Goal: Transaction & Acquisition: Purchase product/service

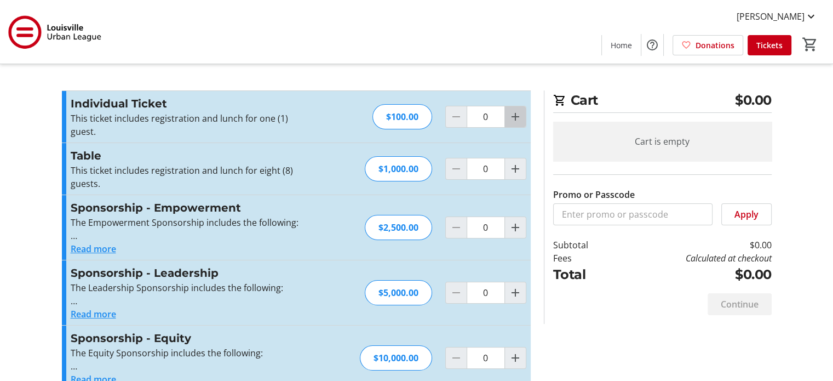
click at [514, 115] on mat-icon "Increment by one" at bounding box center [515, 116] width 13 height 13
type input "1"
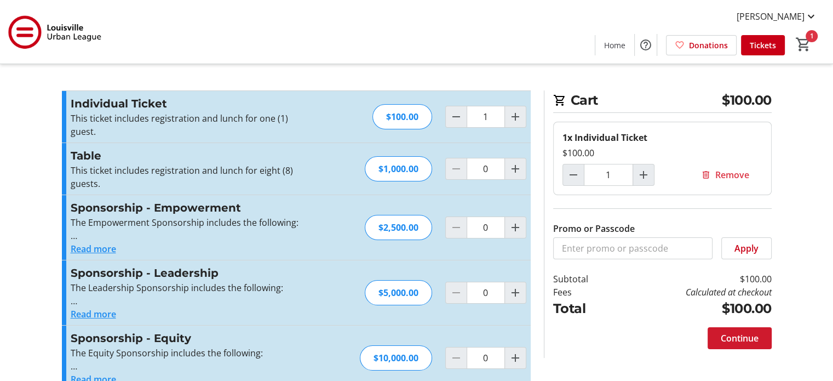
click at [747, 334] on span "Continue" at bounding box center [740, 338] width 38 height 13
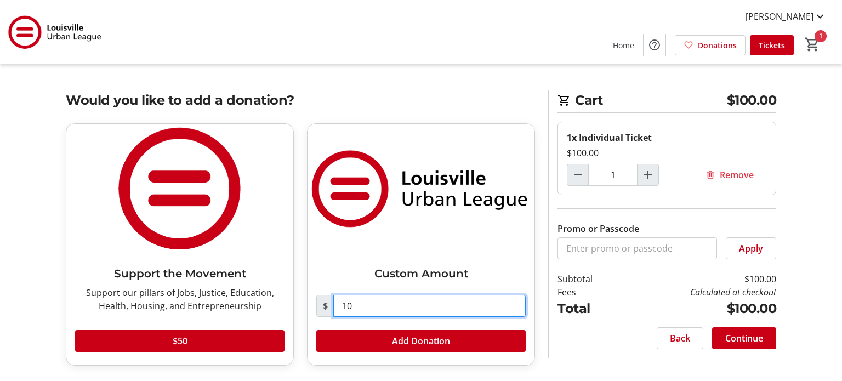
drag, startPoint x: 353, startPoint y: 302, endPoint x: 335, endPoint y: 309, distance: 19.1
click at [335, 308] on input "10" at bounding box center [429, 306] width 192 height 22
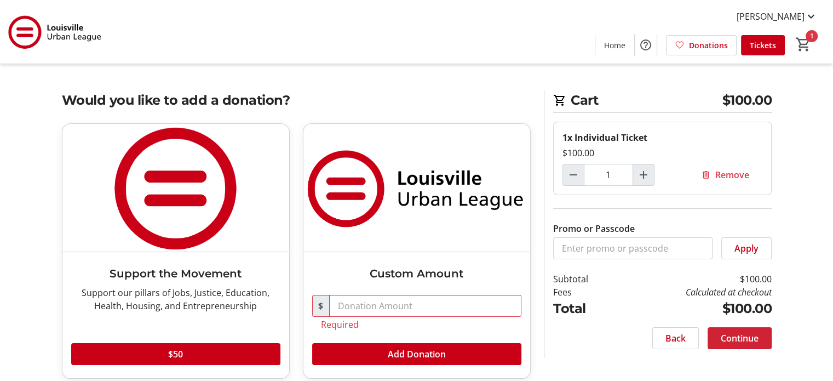
click at [758, 334] on span "Continue" at bounding box center [740, 338] width 38 height 13
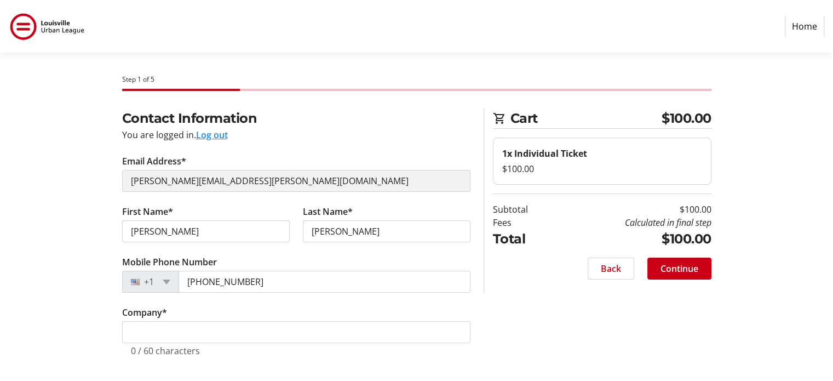
scroll to position [5, 0]
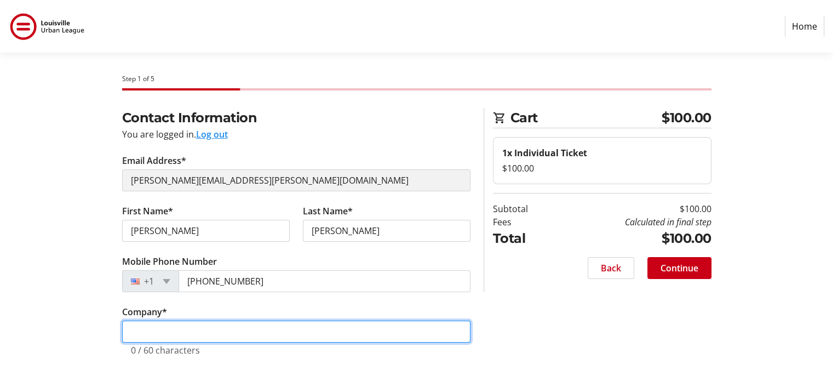
click at [148, 330] on input "Company *" at bounding box center [296, 332] width 349 height 22
type input "[PERSON_NAME] E & C SERVICES, INC."
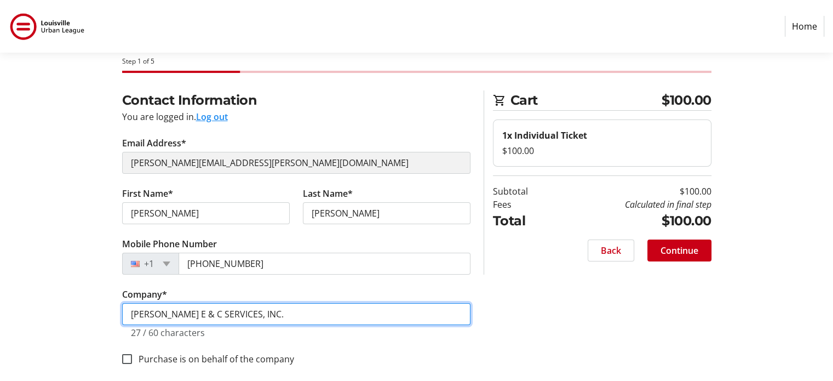
scroll to position [32, 0]
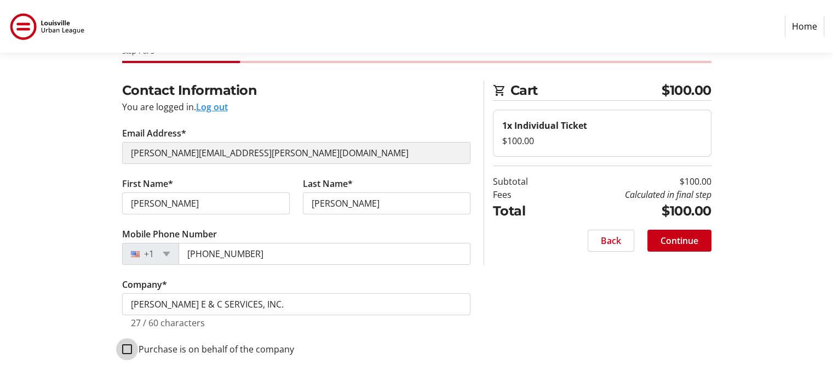
click at [128, 347] on input "Purchase is on behalf of the company" at bounding box center [127, 349] width 10 height 10
checkbox input "true"
click at [677, 238] on span "Continue" at bounding box center [680, 240] width 38 height 13
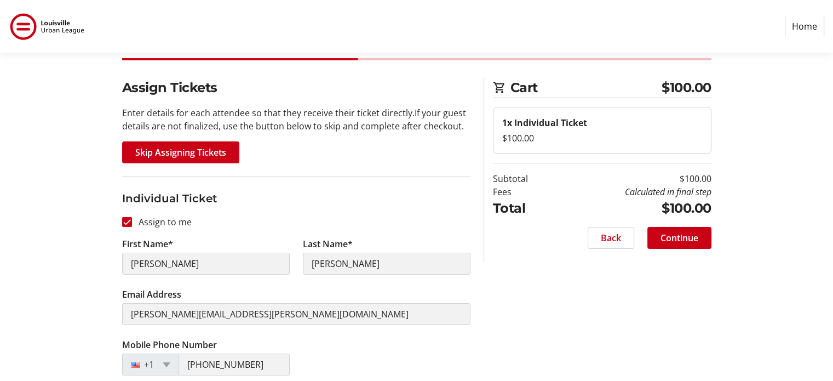
scroll to position [33, 0]
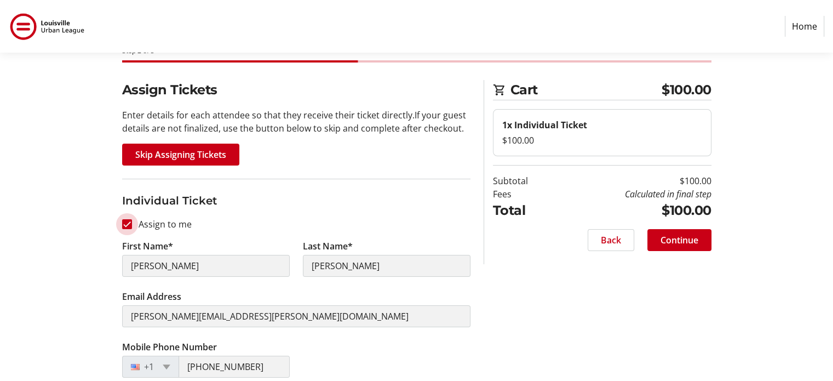
click at [126, 223] on input "Assign to me" at bounding box center [127, 224] width 10 height 10
checkbox input "false"
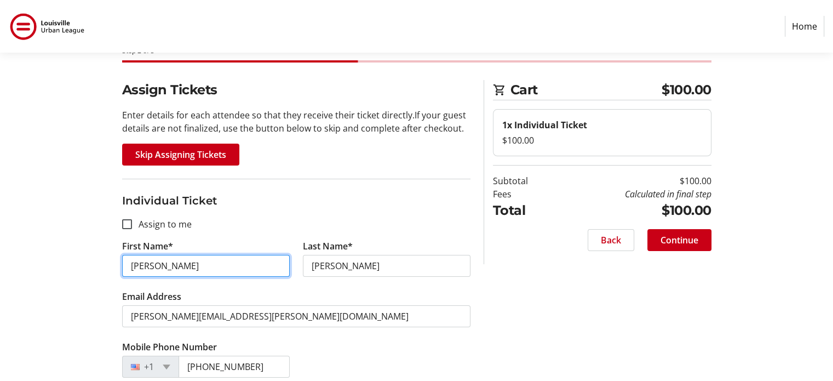
click at [164, 265] on input "[PERSON_NAME]" at bounding box center [206, 266] width 168 height 22
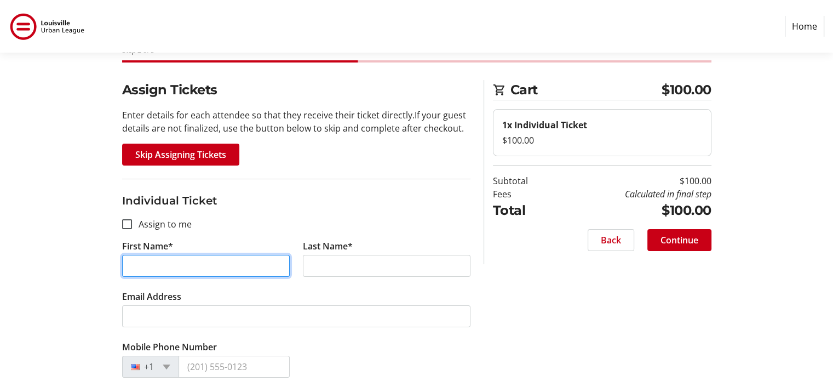
click at [162, 265] on input "First Name*" at bounding box center [206, 266] width 168 height 22
type input "[PERSON_NAME]"
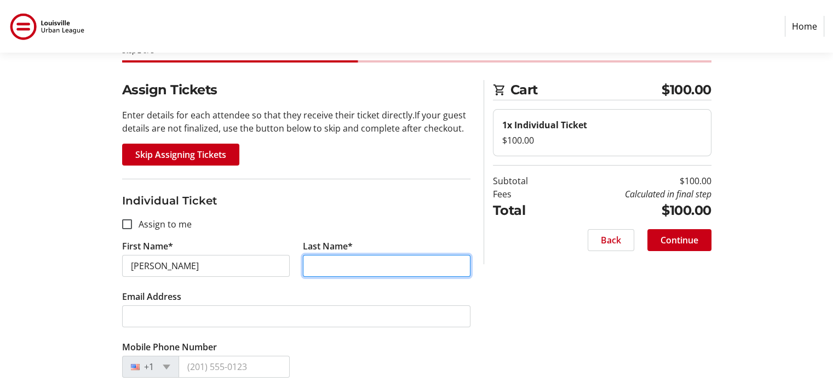
click at [321, 262] on input "Last Name*" at bounding box center [387, 266] width 168 height 22
type input "BROWN"
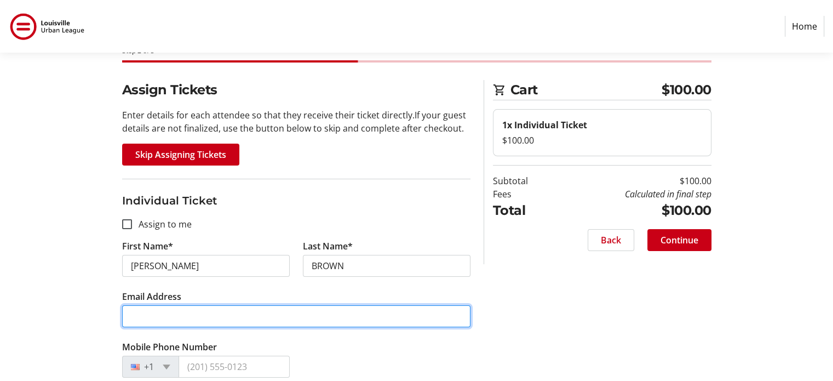
click at [147, 318] on input "Email Address" at bounding box center [296, 316] width 349 height 22
type input "[PERSON_NAME][EMAIL_ADDRESS][PERSON_NAME][DOMAIN_NAME]"
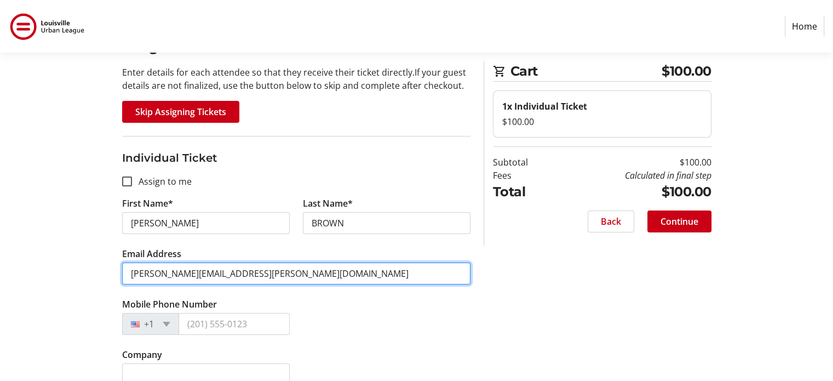
scroll to position [142, 0]
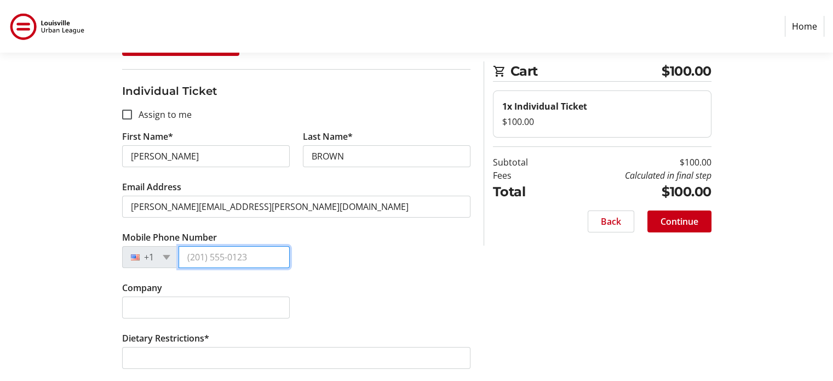
click at [188, 255] on input "Mobile Phone Number" at bounding box center [234, 257] width 111 height 22
type input "[PHONE_NUMBER]"
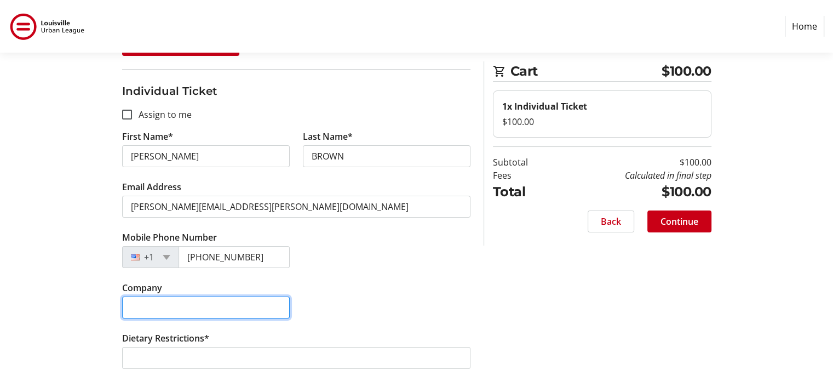
click at [146, 307] on input "Company" at bounding box center [206, 307] width 168 height 22
type input "[PERSON_NAME] E & C SERVICES, INC."
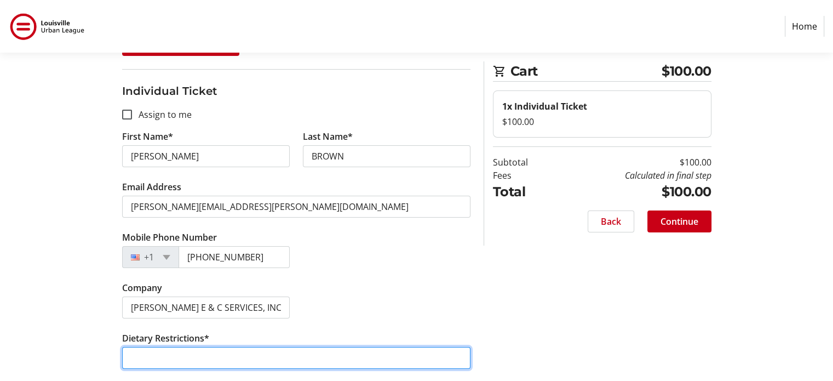
click at [143, 359] on input "Dietary Restrictions*" at bounding box center [296, 358] width 349 height 22
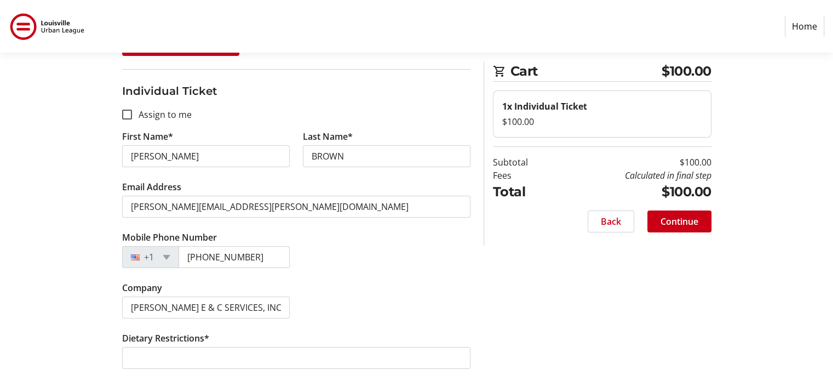
click at [655, 278] on div "Assign Tickets Enter details for each attendee so that they receive their ticke…" at bounding box center [416, 176] width 723 height 412
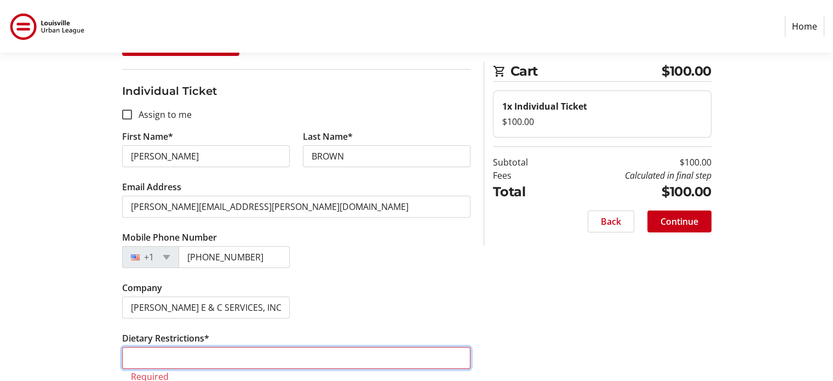
click at [138, 359] on input "Dietary Restrictions*" at bounding box center [296, 358] width 349 height 22
type input "none"
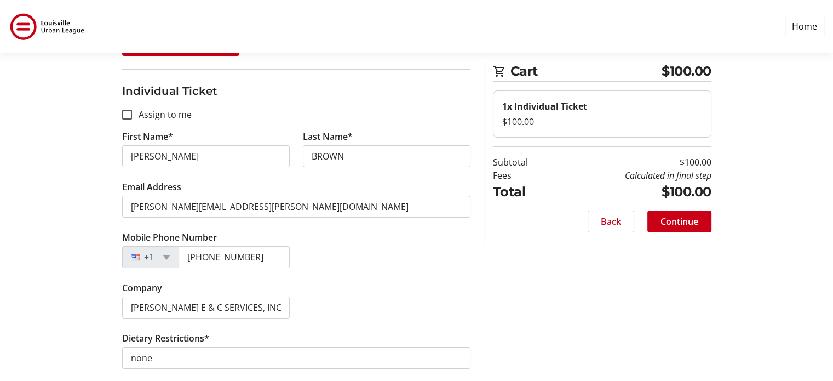
click at [763, 307] on div "Assign Tickets Enter details for each attendee so that they receive their ticke…" at bounding box center [416, 176] width 723 height 412
click at [688, 220] on span "Continue" at bounding box center [680, 221] width 38 height 13
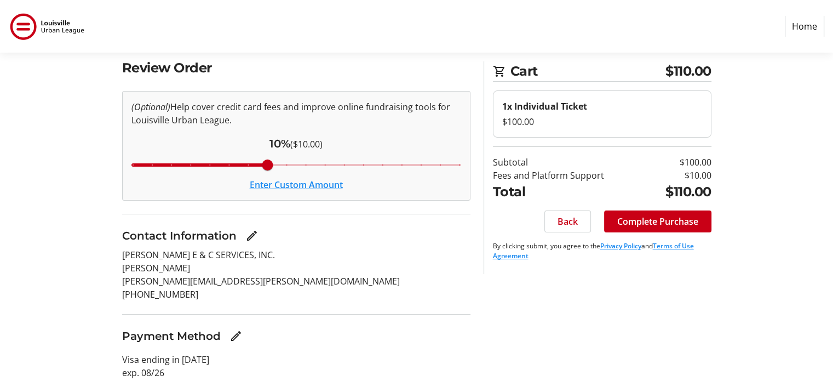
scroll to position [66, 0]
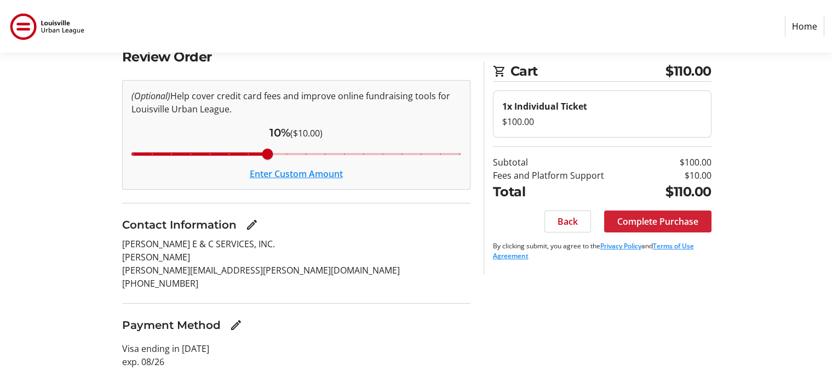
click at [665, 219] on span "Complete Purchase" at bounding box center [658, 221] width 81 height 13
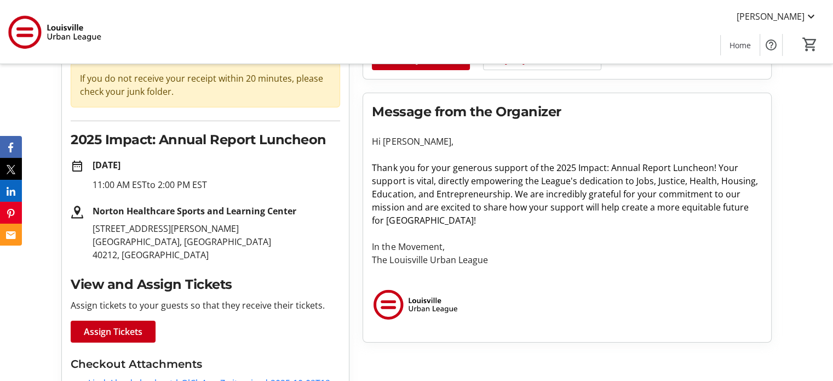
scroll to position [110, 0]
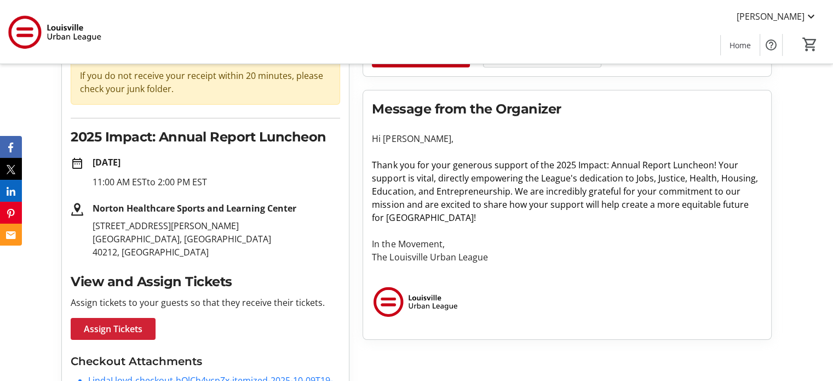
click at [121, 328] on span "Assign Tickets" at bounding box center [113, 328] width 59 height 13
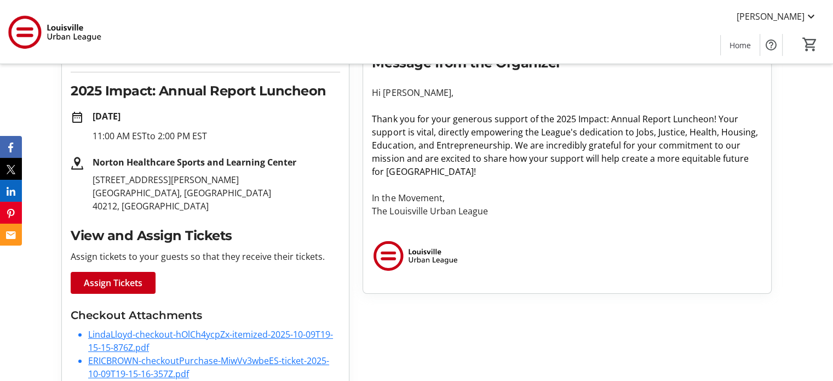
scroll to position [208, 0]
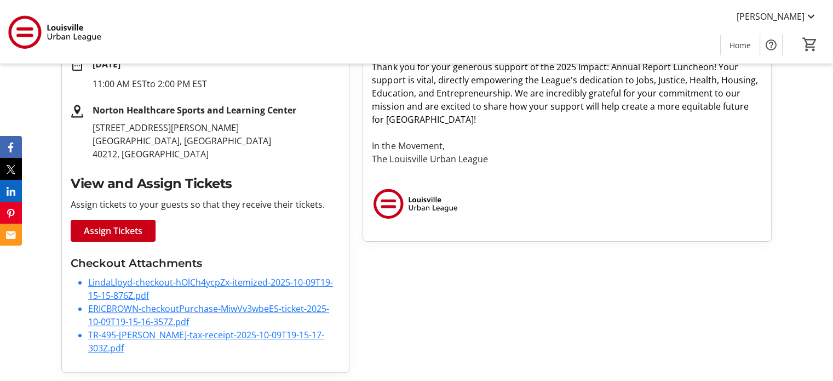
click at [162, 332] on link "TR-495-[PERSON_NAME]-tax-receipt-2025-10-09T19-15-17-303Z.pdf" at bounding box center [206, 341] width 236 height 25
click at [138, 310] on link "ERICBROWN-checkoutPurchase-MiwVv3wbeES-ticket-2025-10-09T19-15-16-357Z.pdf" at bounding box center [208, 314] width 241 height 25
click at [145, 279] on link "LindaLloyd-checkout-hOlCh4ycpZx-itemized-2025-10-09T19-15-15-876Z.pdf" at bounding box center [210, 288] width 245 height 25
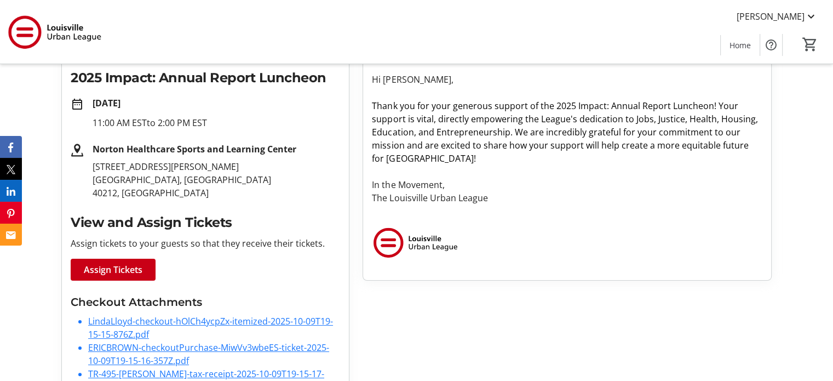
scroll to position [153, 0]
